Goal: Information Seeking & Learning: Find contact information

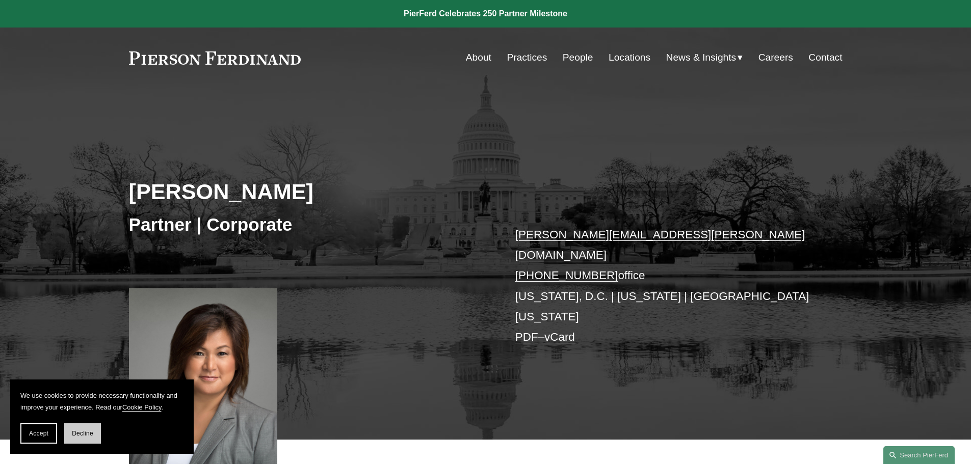
click at [75, 440] on button "Decline" at bounding box center [82, 434] width 37 height 20
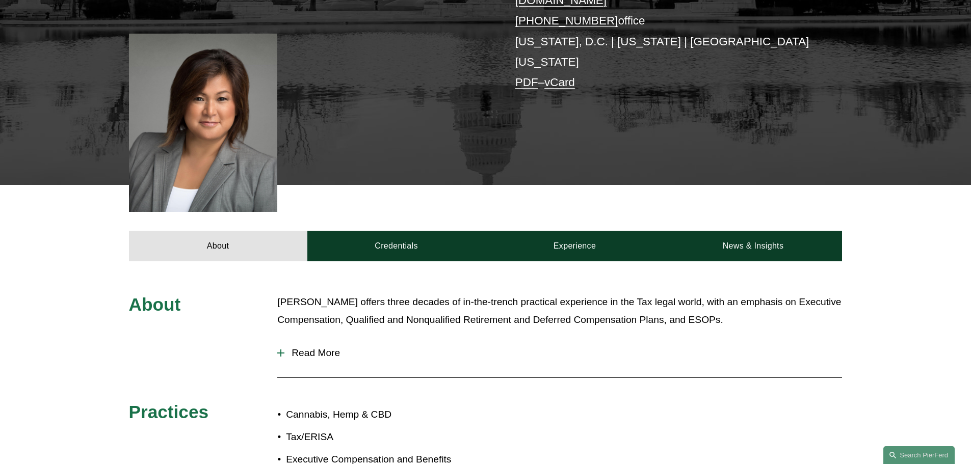
scroll to position [357, 0]
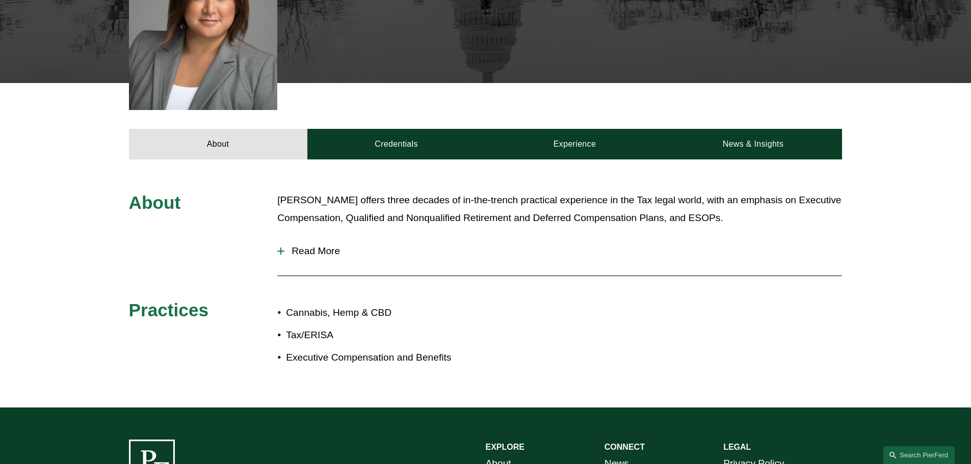
click at [281, 238] on button "Read More" at bounding box center [559, 251] width 565 height 27
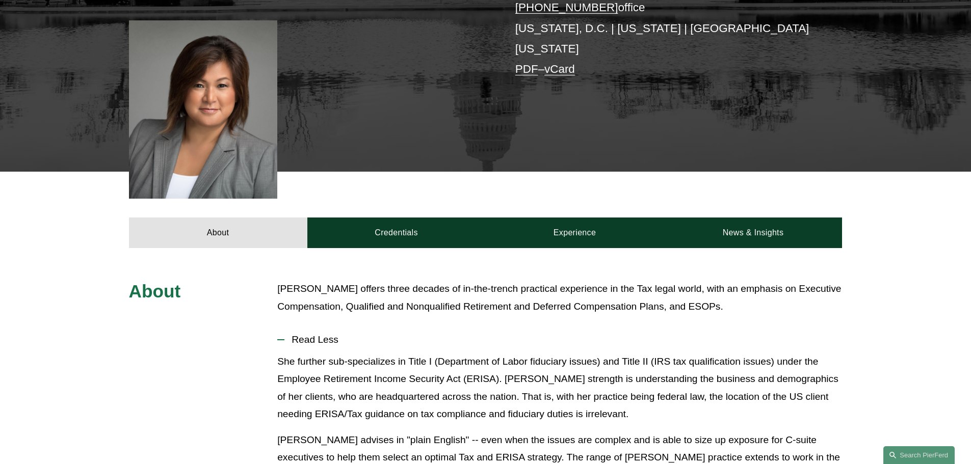
scroll to position [217, 0]
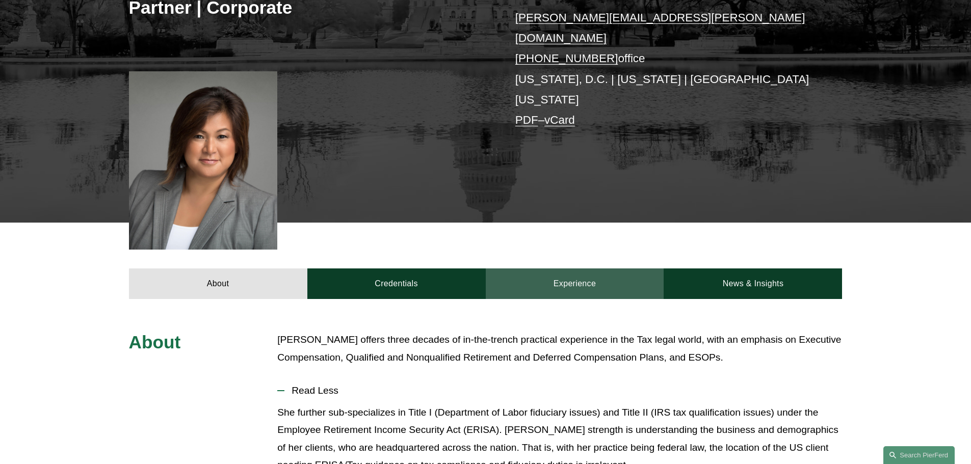
click at [587, 269] on link "Experience" at bounding box center [575, 284] width 178 height 31
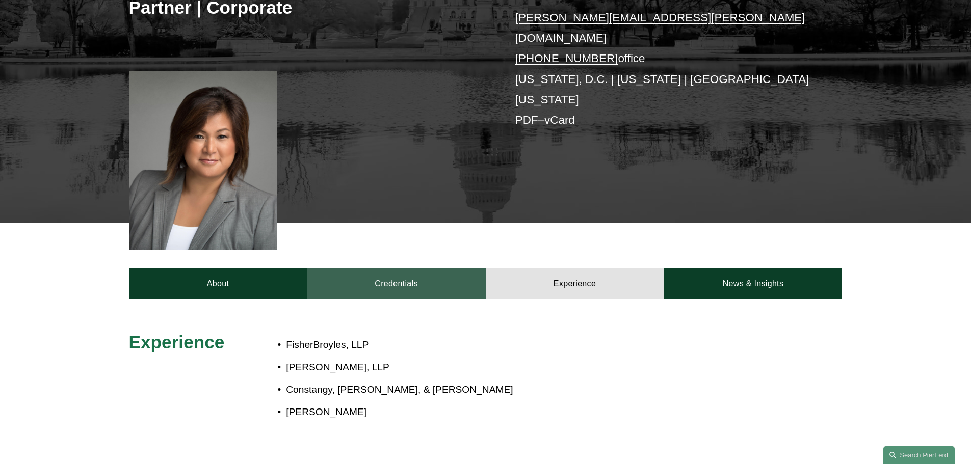
click at [400, 269] on link "Credentials" at bounding box center [396, 284] width 178 height 31
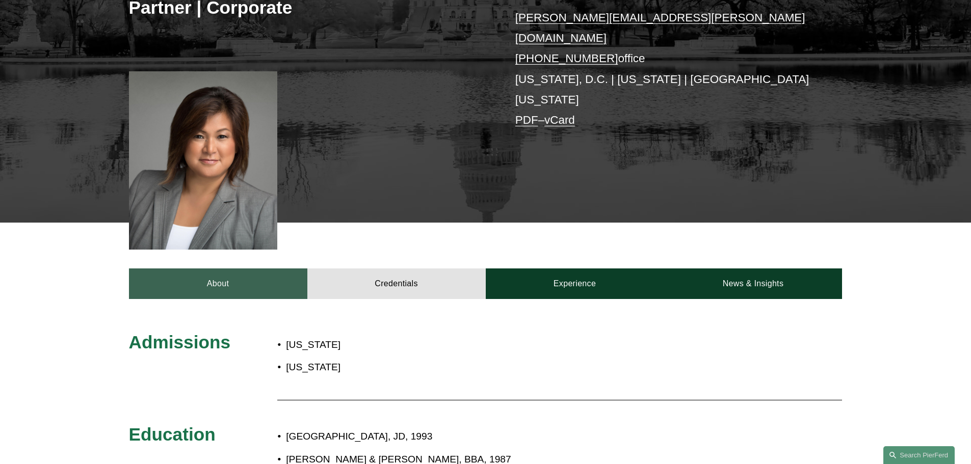
click at [217, 269] on link "About" at bounding box center [218, 284] width 178 height 31
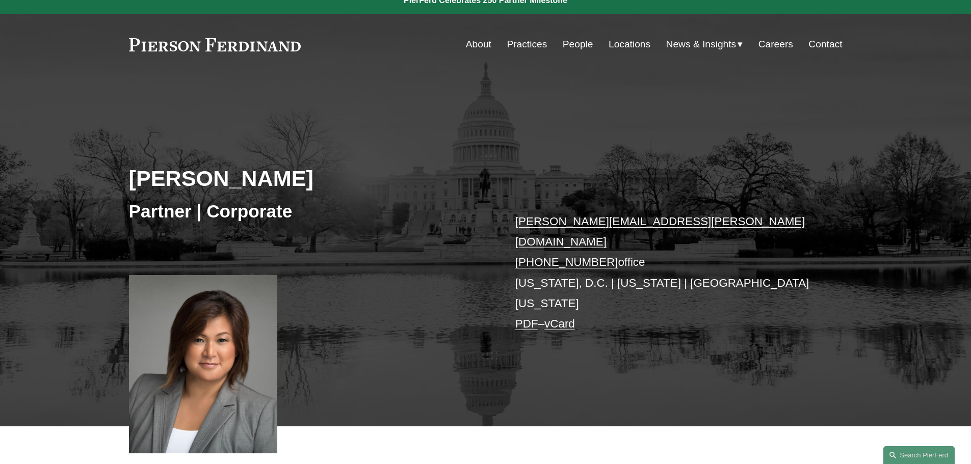
scroll to position [0, 0]
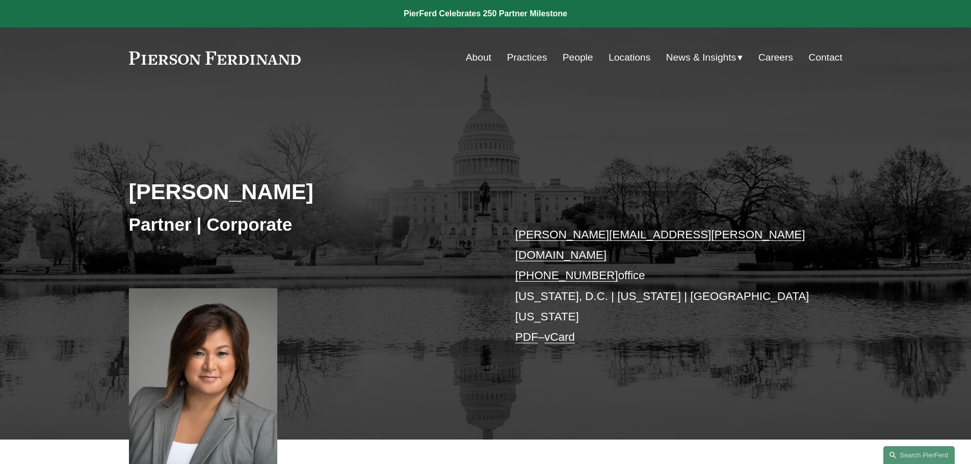
click at [567, 63] on link "People" at bounding box center [578, 57] width 31 height 19
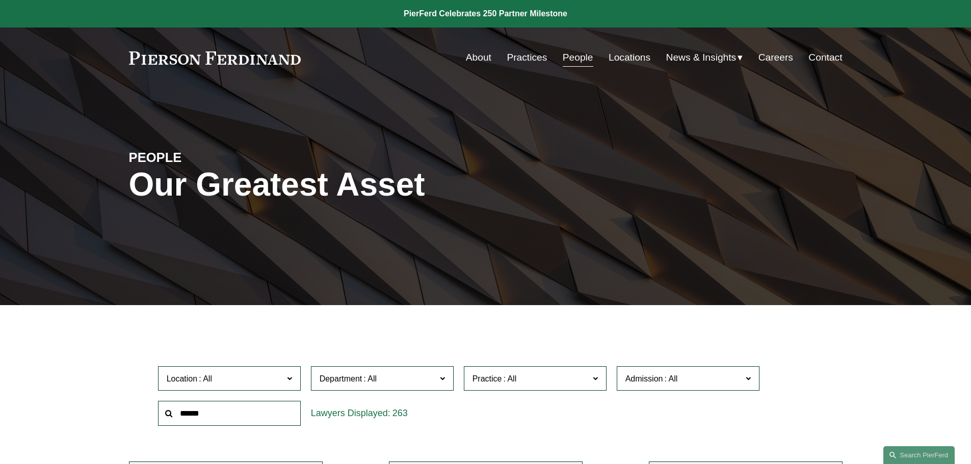
scroll to position [340, 0]
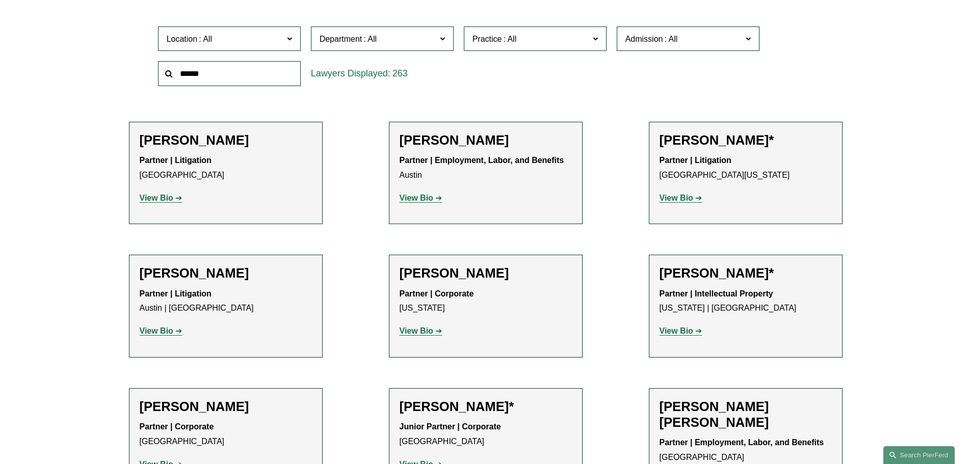
drag, startPoint x: 220, startPoint y: 86, endPoint x: 220, endPoint y: 81, distance: 5.6
click at [220, 84] on input "text" at bounding box center [229, 73] width 143 height 25
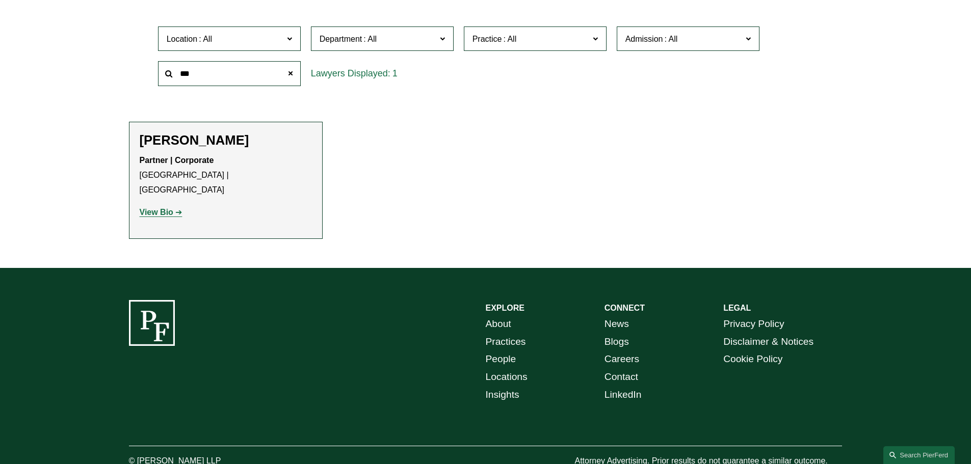
type input "***"
click at [160, 208] on strong "View Bio" at bounding box center [157, 212] width 34 height 9
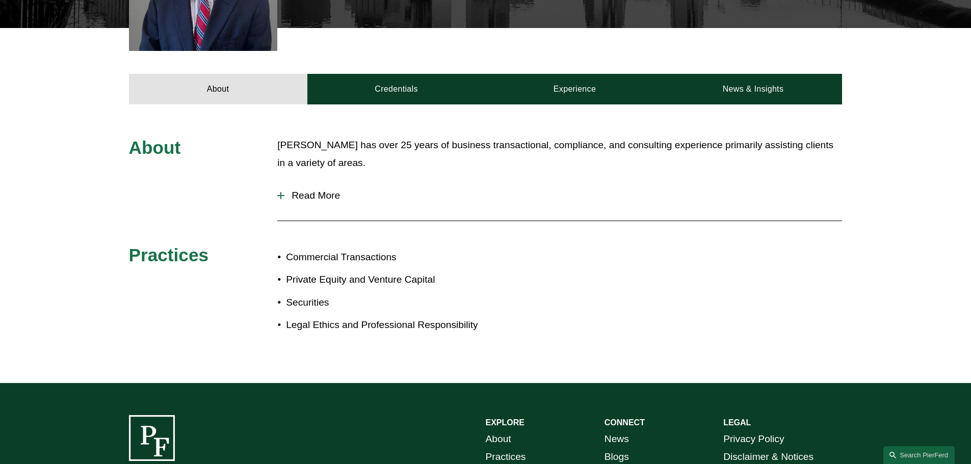
scroll to position [279, 0]
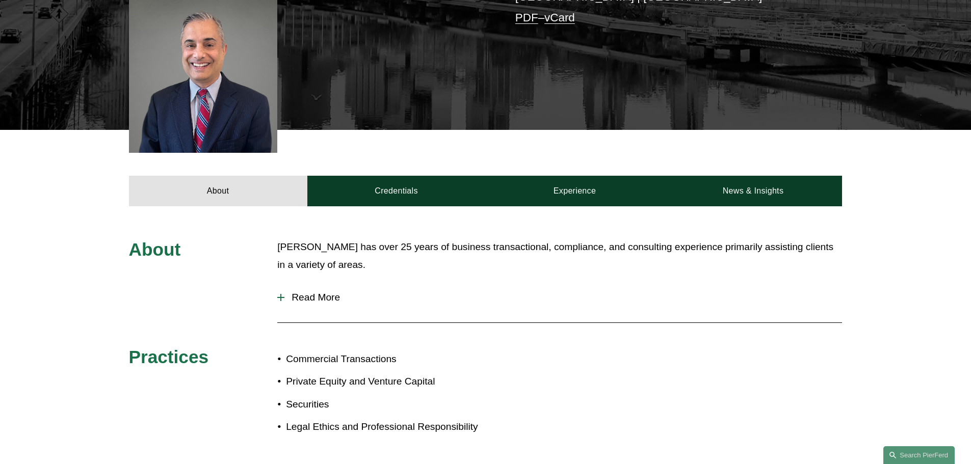
click at [306, 300] on span "Read More" at bounding box center [563, 297] width 558 height 11
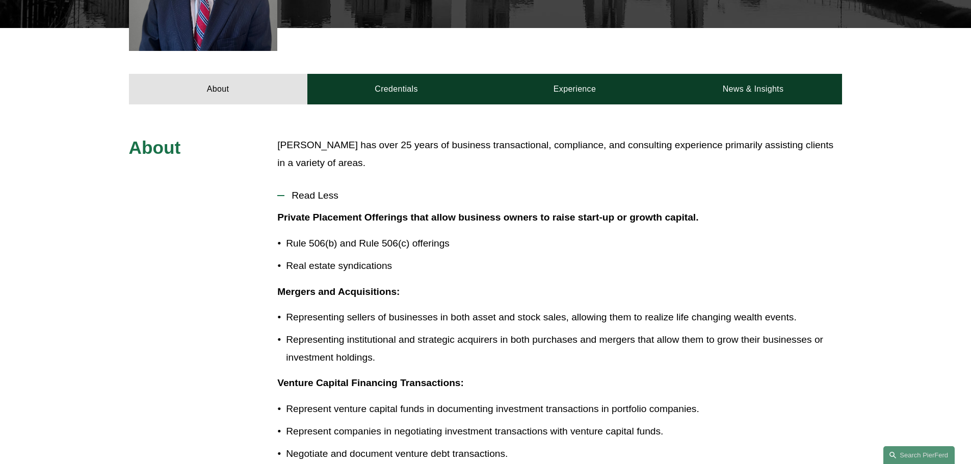
scroll to position [432, 0]
